Goal: Task Accomplishment & Management: Use online tool/utility

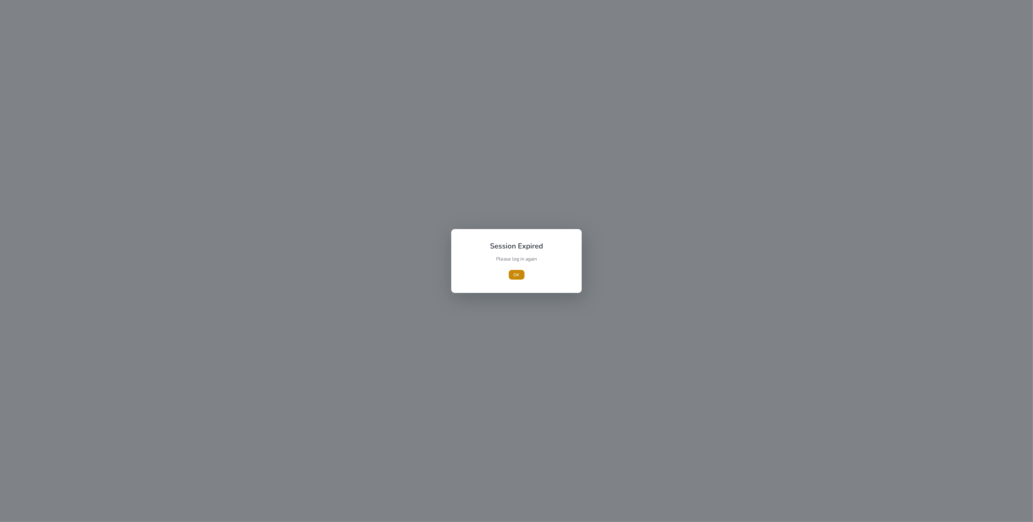
click at [515, 283] on div "Session Expired Please log in again [GEOGRAPHIC_DATA]" at bounding box center [517, 260] width 116 height 49
click at [517, 275] on span "OK" at bounding box center [517, 275] width 6 height 6
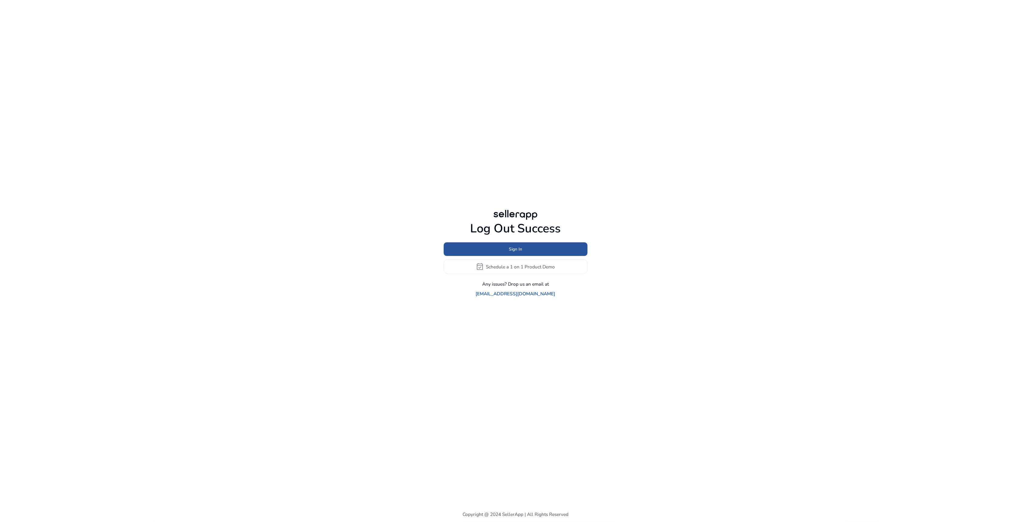
click at [517, 253] on span "Sign In" at bounding box center [515, 249] width 13 height 6
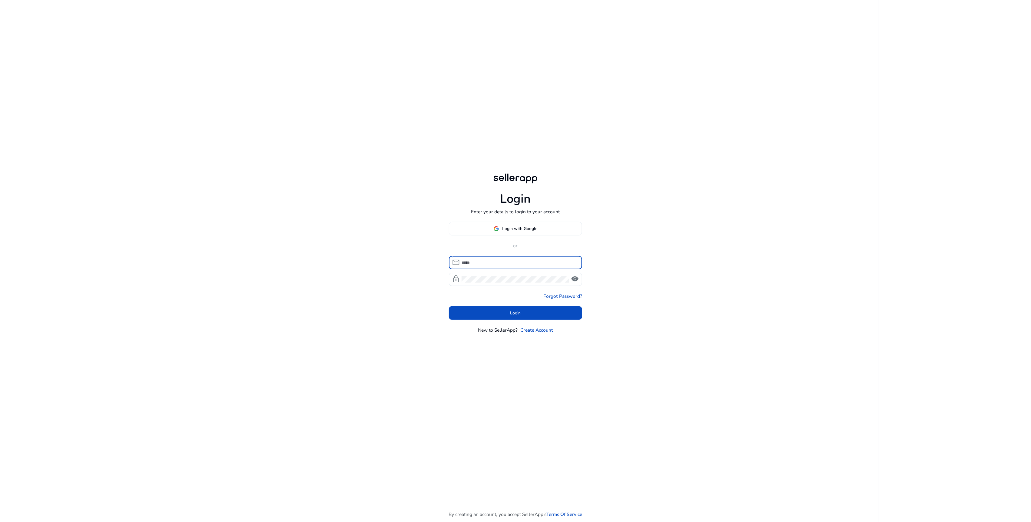
type input "**********"
click at [518, 314] on span "Login" at bounding box center [516, 313] width 11 height 6
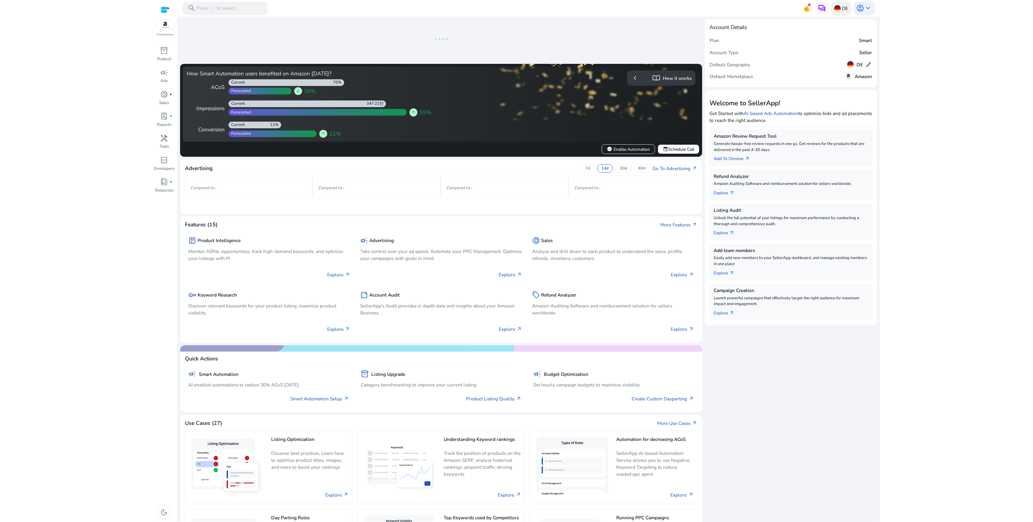
click at [838, 14] on div "DE" at bounding box center [842, 8] width 20 height 13
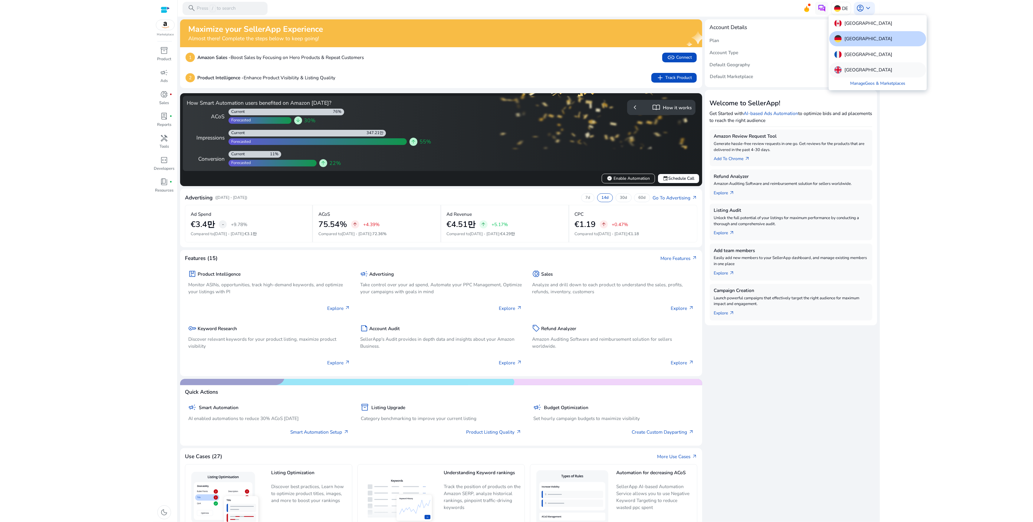
click at [863, 64] on div "[GEOGRAPHIC_DATA]" at bounding box center [878, 69] width 97 height 15
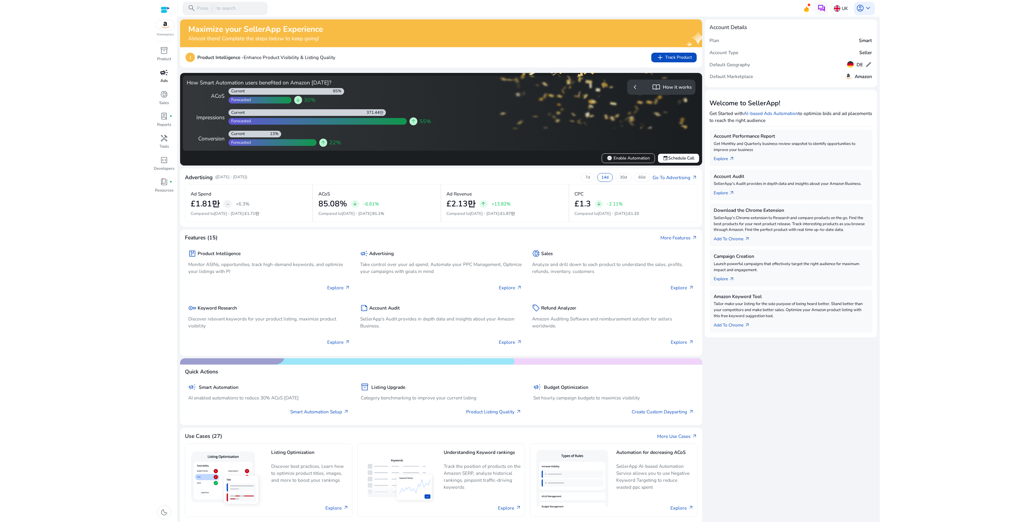
click at [160, 70] on span "campaign" at bounding box center [164, 73] width 8 height 8
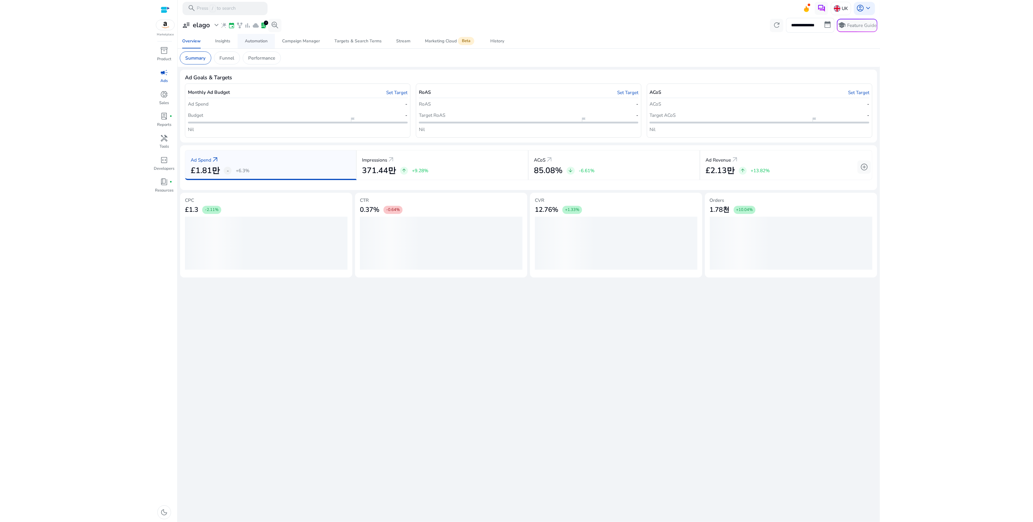
click at [263, 43] on div "Automation" at bounding box center [256, 41] width 23 height 4
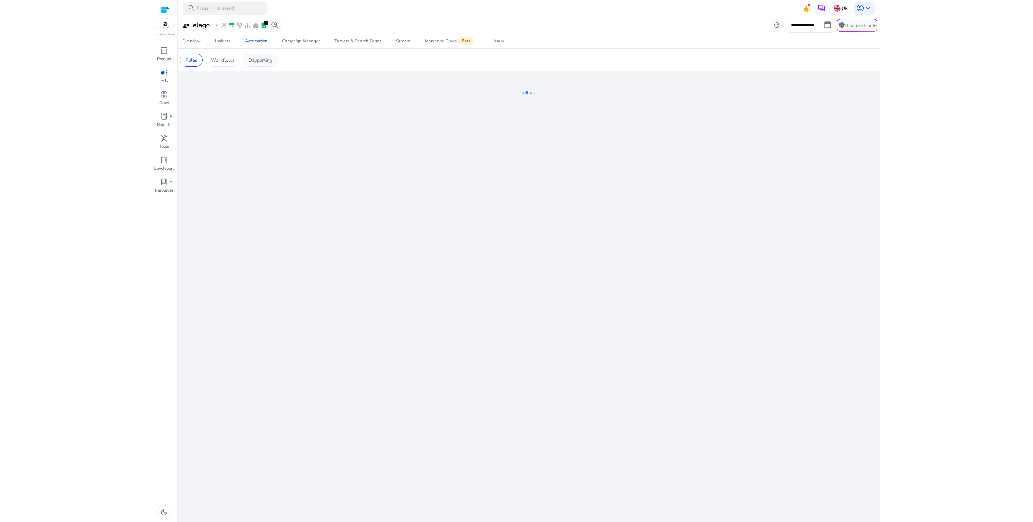
click at [263, 57] on p "Dayparting" at bounding box center [261, 60] width 24 height 7
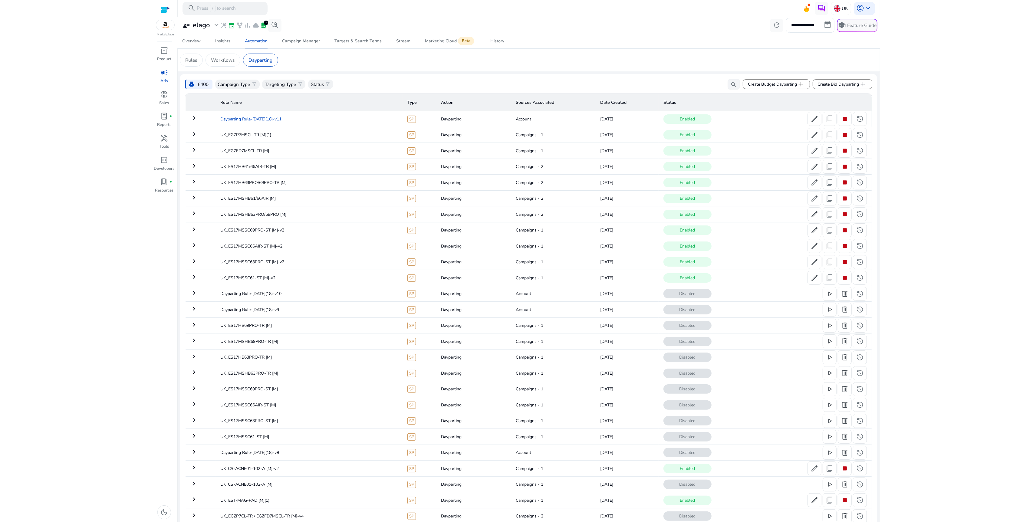
click at [289, 116] on td "Dayparting Rule-[DATE](18)-v11" at bounding box center [309, 119] width 187 height 16
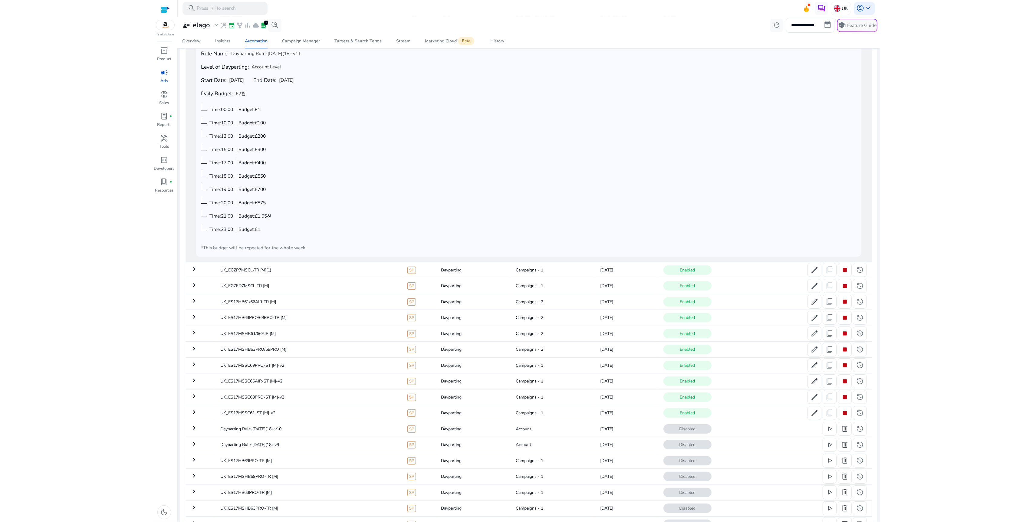
scroll to position [277, 0]
